Goal: Ask a question

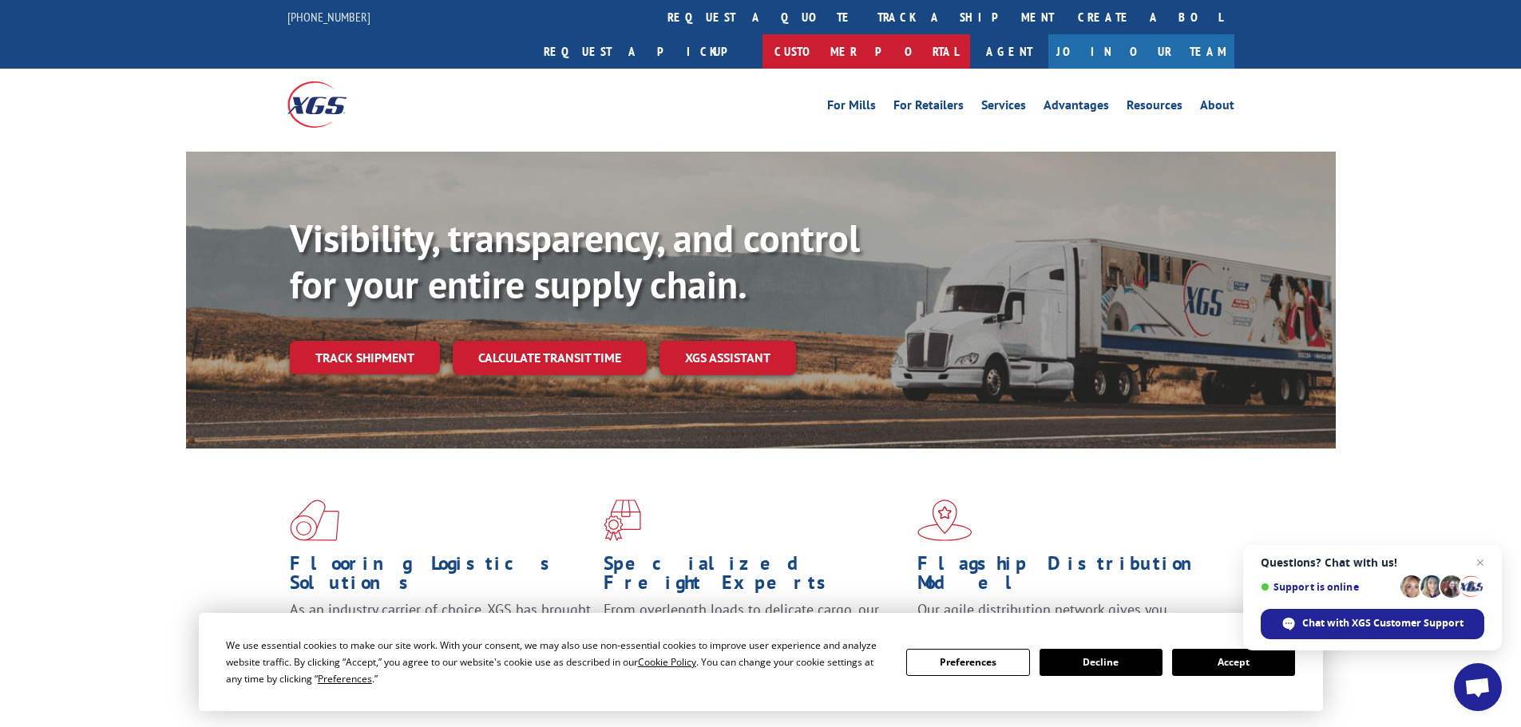
click at [970, 34] on link "Customer Portal" at bounding box center [866, 51] width 208 height 34
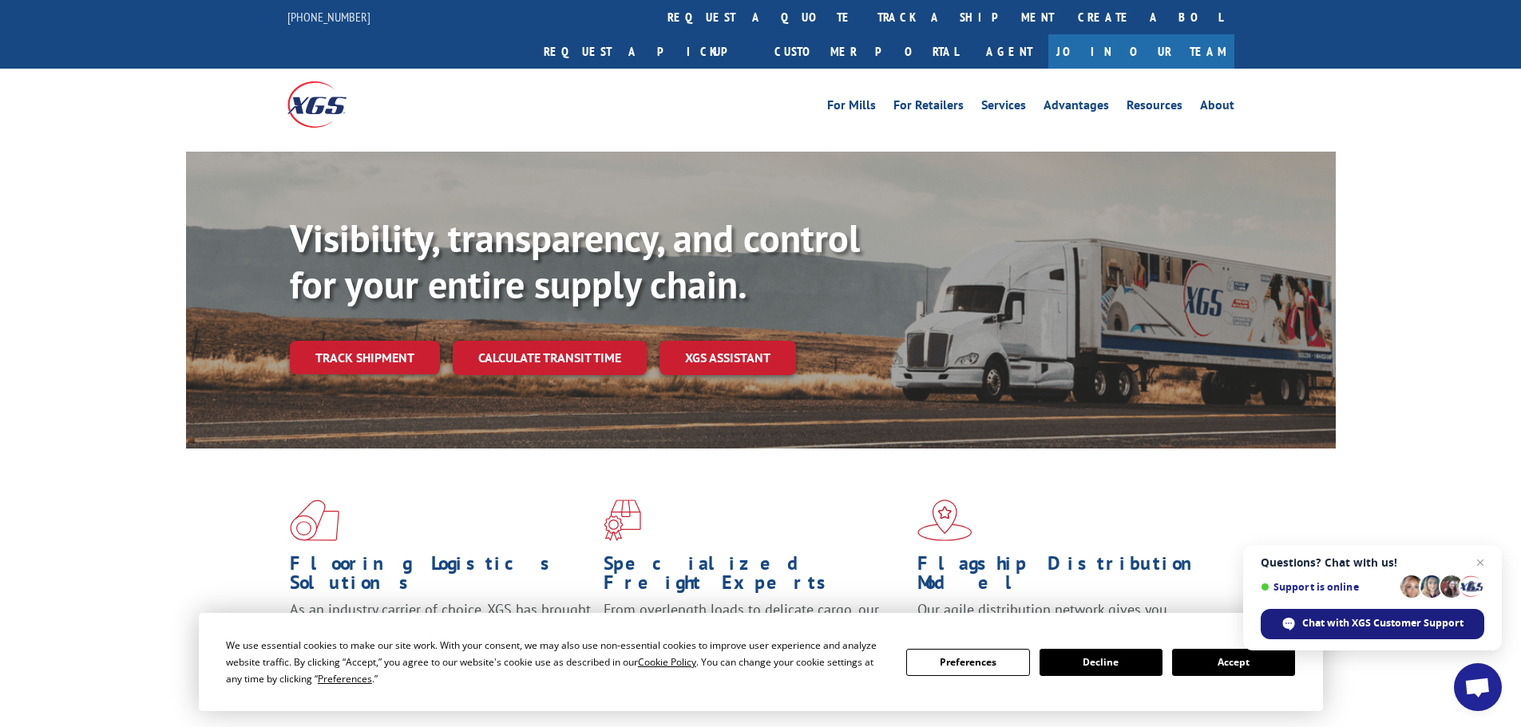
click at [1367, 632] on div "Chat with XGS Customer Support" at bounding box center [1372, 624] width 224 height 30
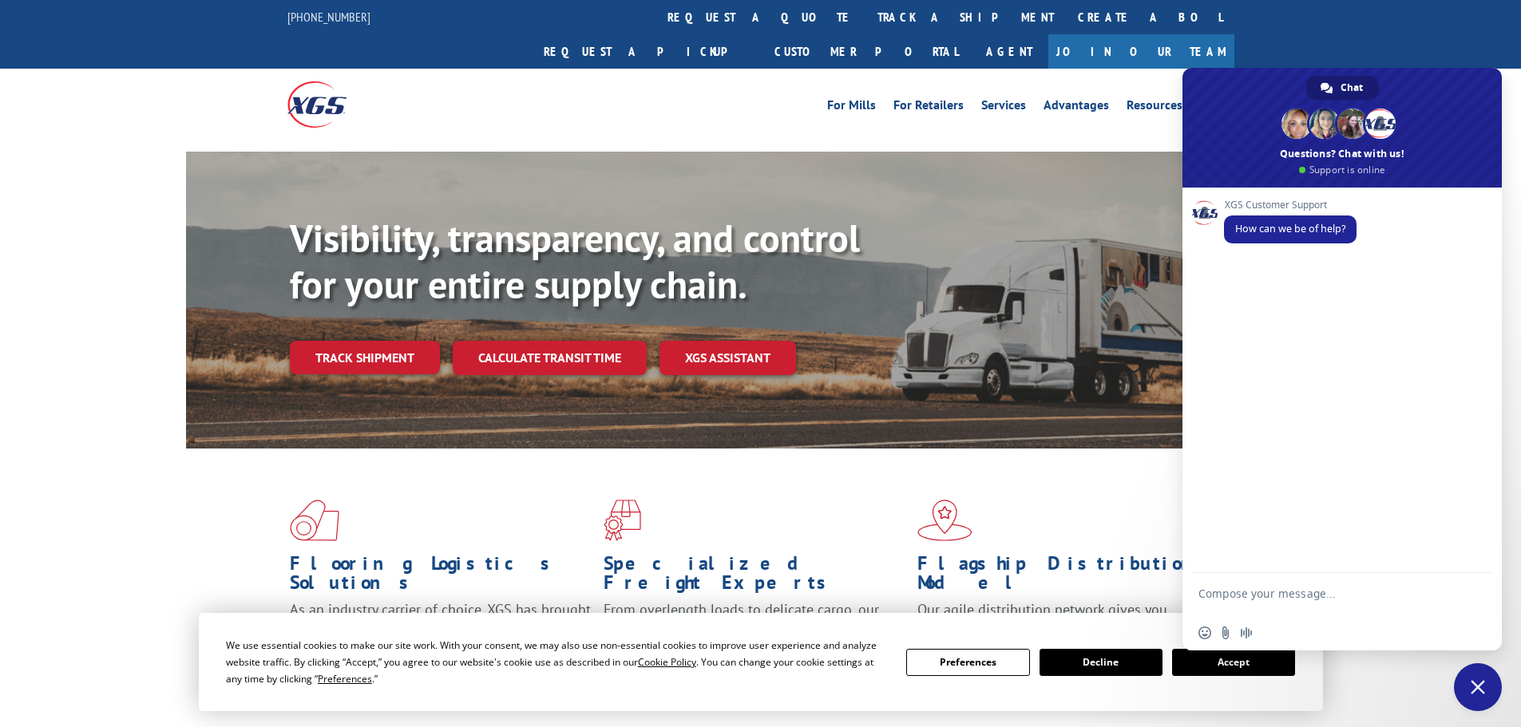
click at [1355, 596] on textarea "Compose your message..." at bounding box center [1324, 601] width 252 height 29
paste textarea "70037276"
click at [1269, 607] on textarea "Hello, I am trying to check the payment status of load # 70037276" at bounding box center [1324, 601] width 252 height 29
click at [1335, 601] on textarea "Hello, I am trying to check the payment status of load #70037276" at bounding box center [1324, 601] width 252 height 29
click at [1300, 596] on textarea "Hello, I am trying to check the payment status of load #70037276. I am with G S…" at bounding box center [1324, 593] width 252 height 43
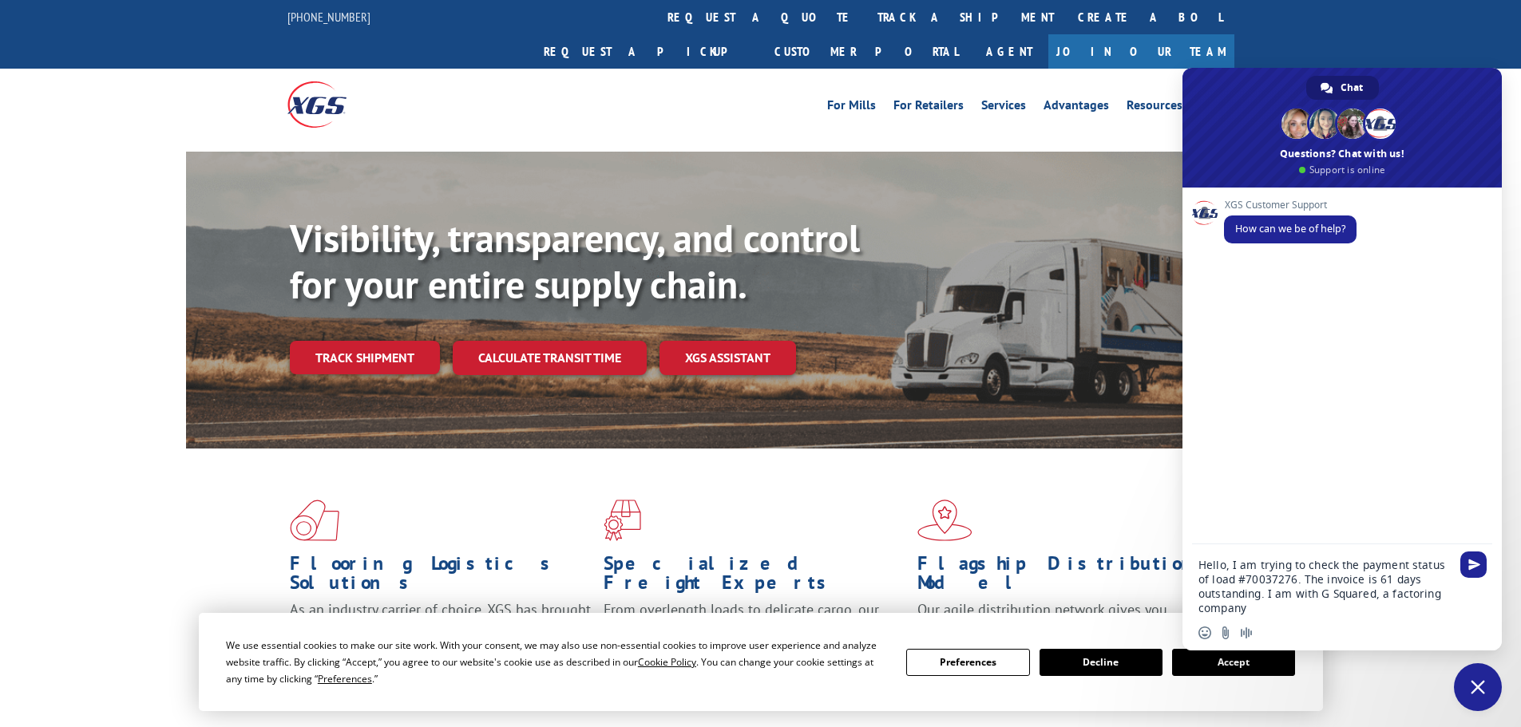
drag, startPoint x: 1292, startPoint y: 611, endPoint x: 1266, endPoint y: 596, distance: 30.1
click at [1266, 596] on textarea "Hello, I am trying to check the payment status of load #70037276. The invoice i…" at bounding box center [1324, 586] width 252 height 57
click at [1256, 579] on textarea "Hello, I am trying to check the payment status of load #70037276. The invoice i…" at bounding box center [1324, 593] width 252 height 43
paste textarea "I am with G Squared, a factoring company"
click at [1281, 560] on textarea "Hello, I am I am with G Squared, a factoring companytrying to check the payment…" at bounding box center [1324, 586] width 252 height 57
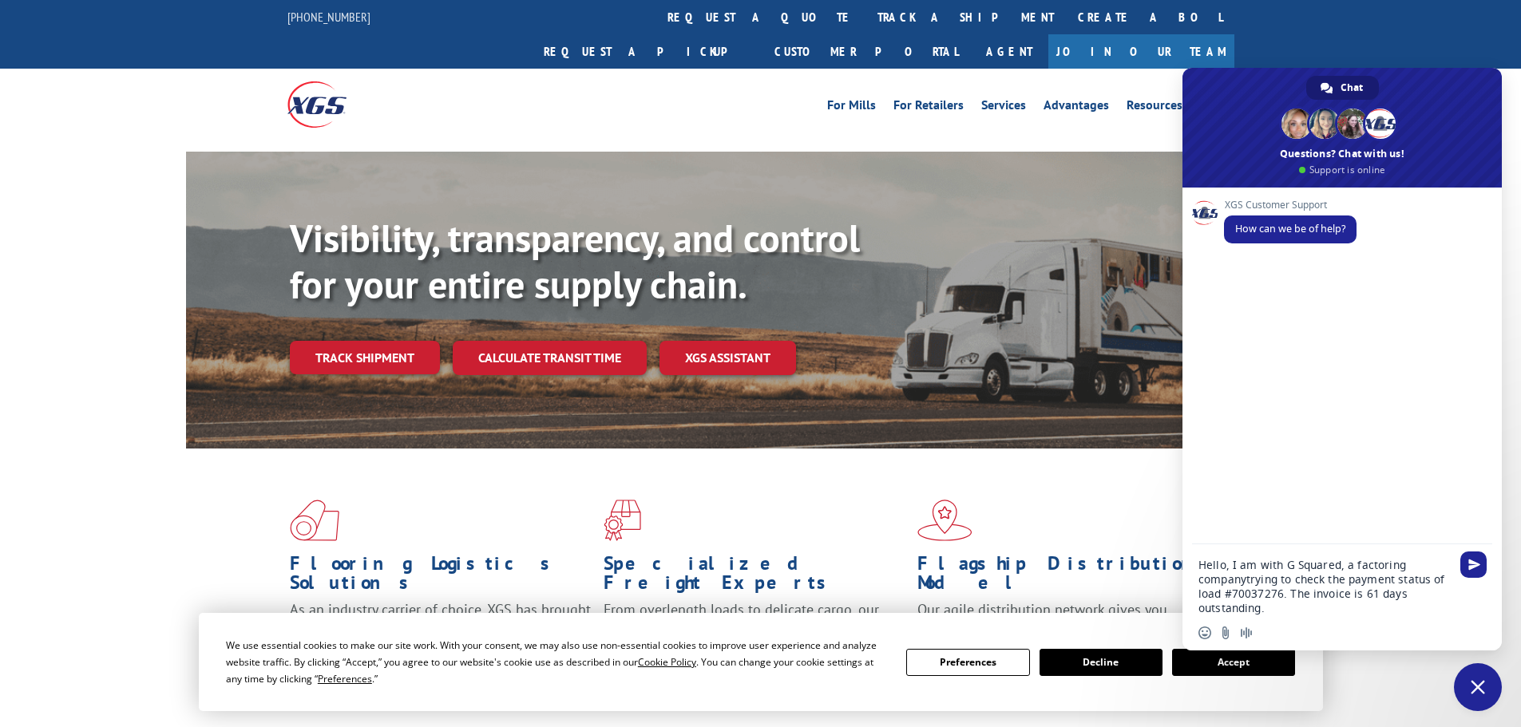
click at [1245, 582] on textarea "Hello, I am with G Squared, a factoring companytrying to check the payment stat…" at bounding box center [1324, 586] width 252 height 57
click at [1381, 606] on textarea "Hello, I am with G Squared, a factoring company. I'm trying to check the paymen…" at bounding box center [1324, 586] width 252 height 57
type textarea "Hello, I am with G Squared, a factoring company. I'm trying to check the paymen…"
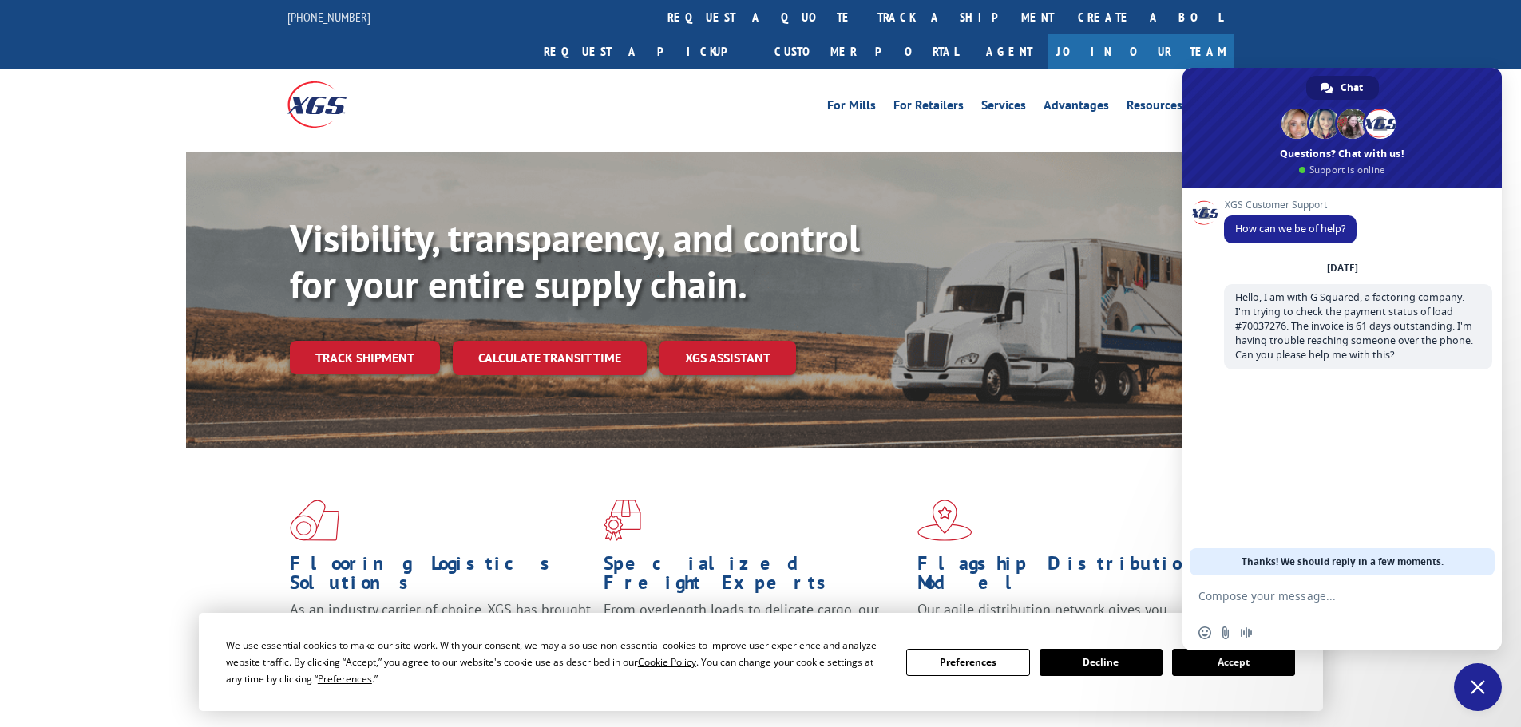
click at [1367, 592] on textarea "Compose your message..." at bounding box center [1324, 596] width 252 height 14
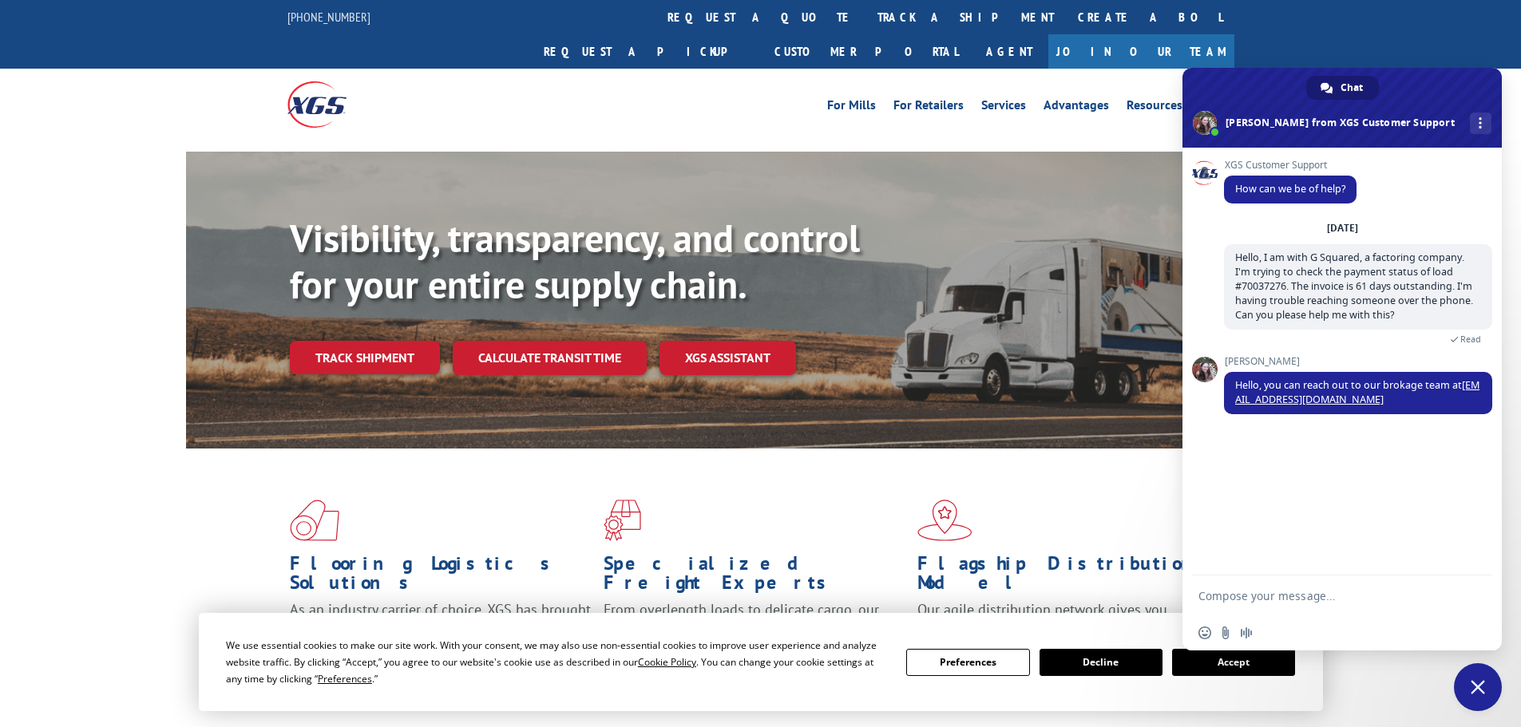
drag, startPoint x: 1341, startPoint y: 399, endPoint x: 1451, endPoint y: 425, distance: 113.1
click at [1451, 425] on div "[PERSON_NAME] Hello, you can reach out to our brokage team at [EMAIL_ADDRESS][D…" at bounding box center [1358, 394] width 268 height 76
